Goal: Task Accomplishment & Management: Complete application form

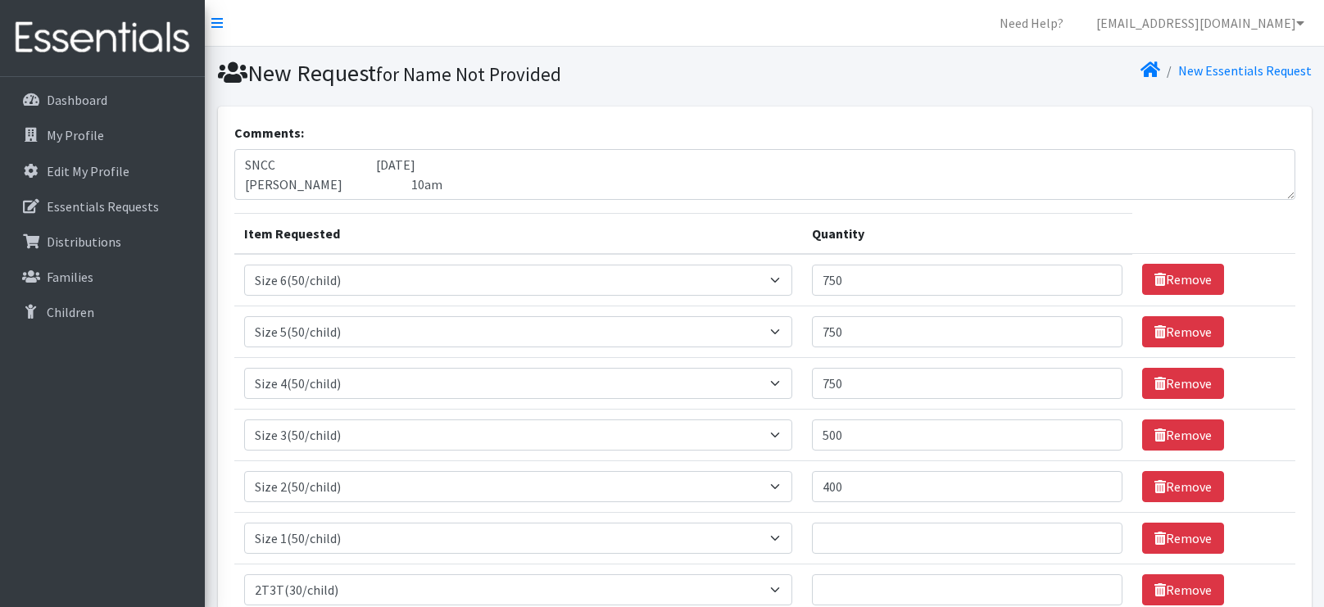
select select "966"
select select "964"
select select "963"
select select "954"
select select "951"
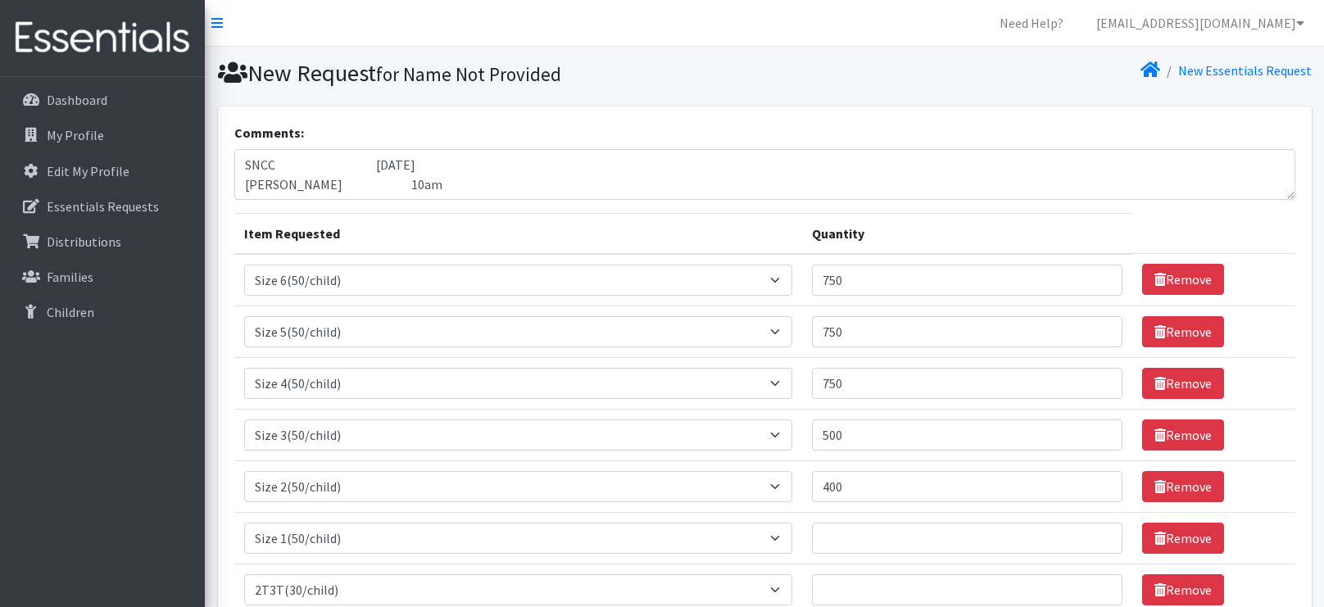
select select "950"
select select "939"
select select "941"
select select "953"
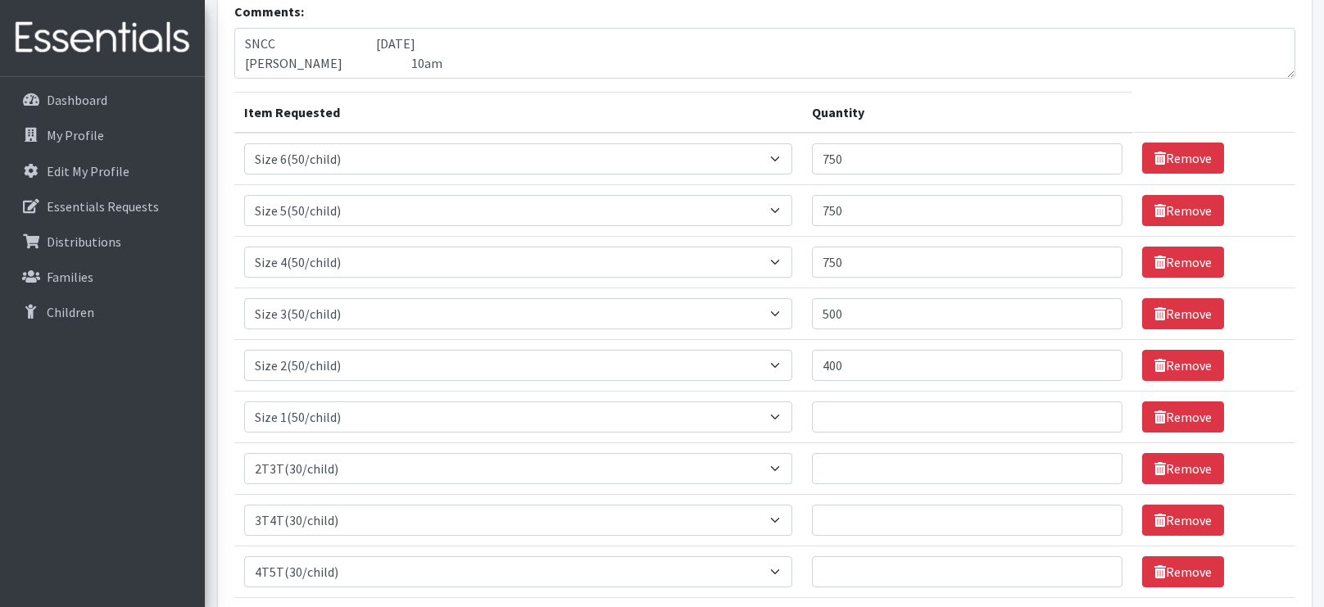
type input "400"
click at [973, 412] on input "Quantity" at bounding box center [967, 416] width 310 height 31
type input "400"
click at [956, 480] on input "Quantity" at bounding box center [967, 468] width 310 height 31
type input "180"
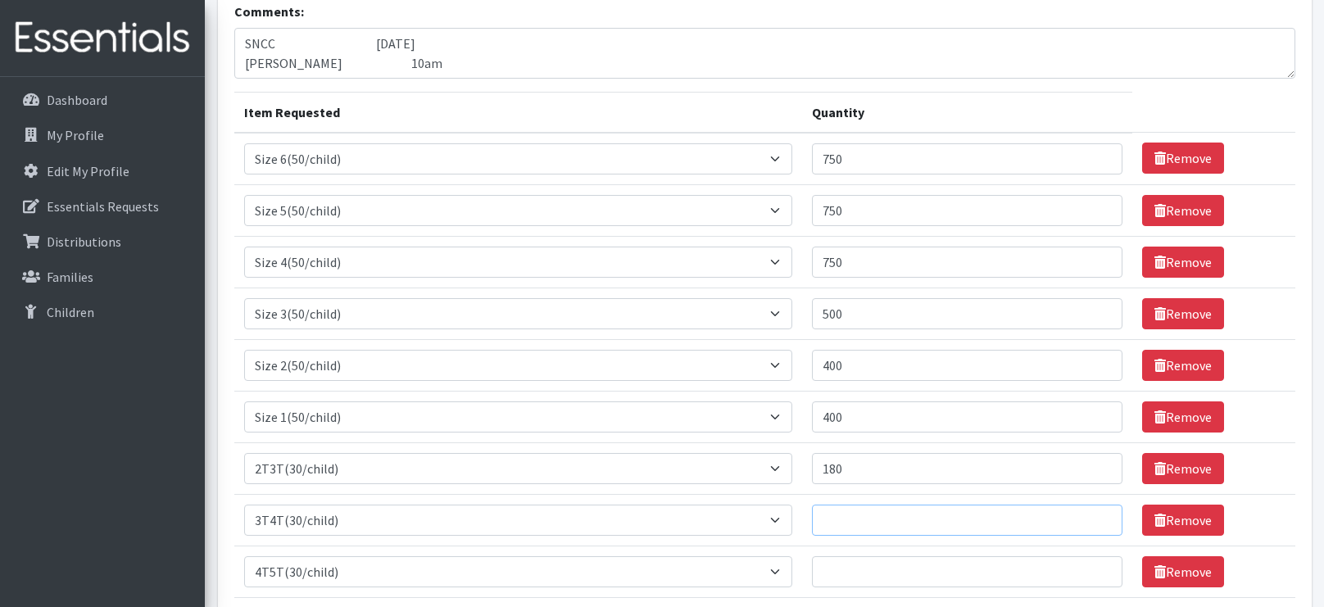
click at [894, 511] on input "Quantity" at bounding box center [967, 520] width 310 height 31
type input "180"
click at [868, 564] on input "Quantity" at bounding box center [967, 571] width 310 height 31
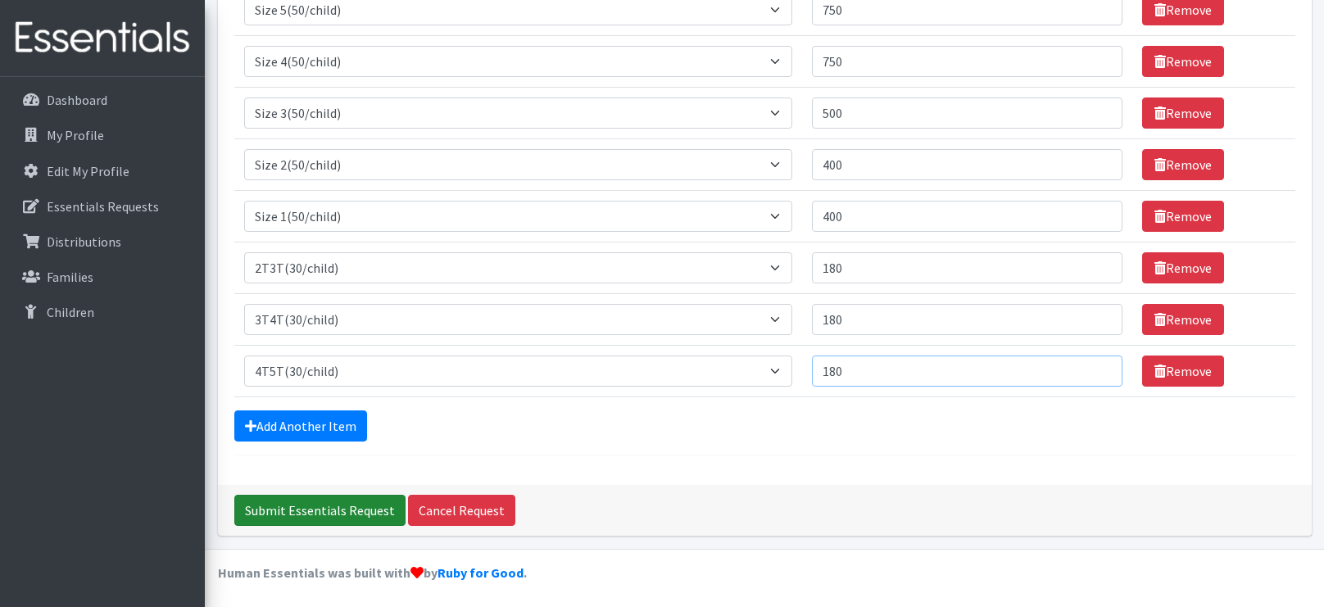
type input "180"
click at [342, 507] on input "Submit Essentials Request" at bounding box center [319, 510] width 171 height 31
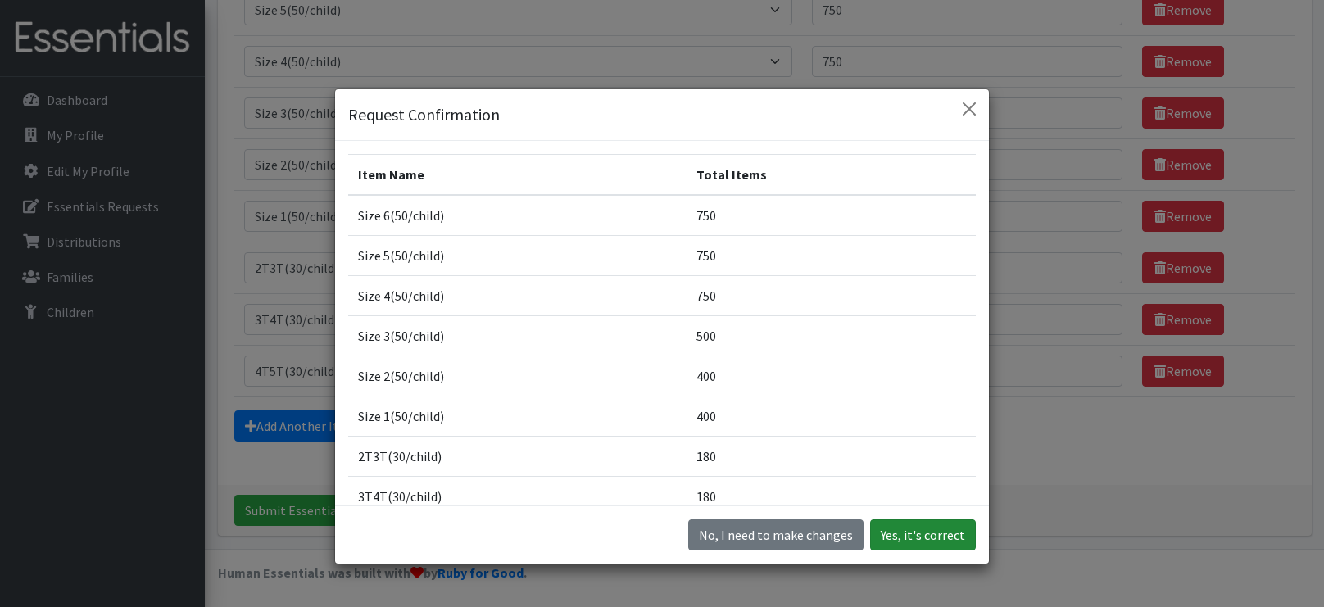
click at [957, 542] on button "Yes, it's correct" at bounding box center [923, 534] width 106 height 31
